Goal: Information Seeking & Learning: Learn about a topic

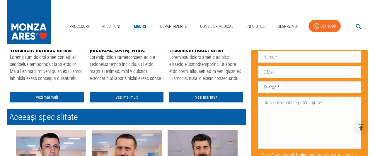
scroll to position [183, 0]
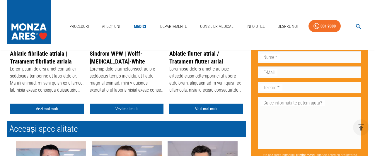
click at [35, 60] on link "Ablatie fibrilatie atriala | Tratament fibrilatie atriala" at bounding box center [41, 57] width 62 height 15
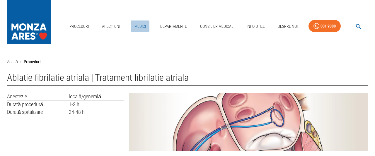
click at [140, 25] on link "Medici" at bounding box center [140, 27] width 19 height 12
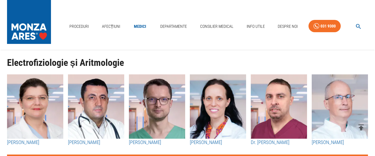
scroll to position [366, 0]
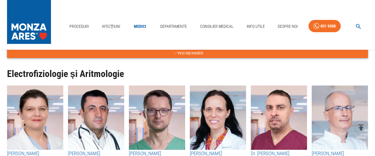
click at [175, 53] on icon "button" at bounding box center [175, 53] width 4 height 7
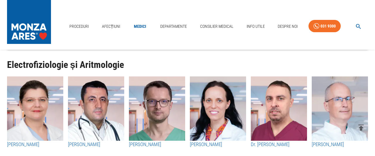
scroll to position [823, 0]
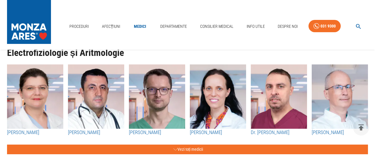
click at [96, 109] on img "button" at bounding box center [96, 96] width 56 height 64
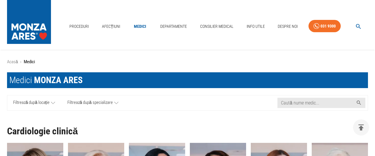
scroll to position [823, 0]
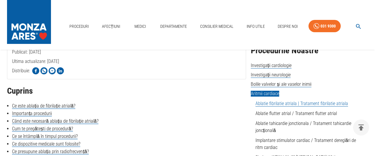
scroll to position [122, 0]
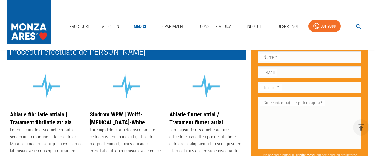
scroll to position [183, 0]
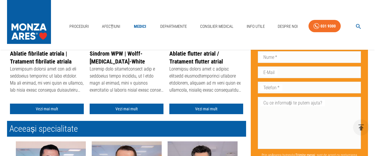
scroll to position [91, 0]
